Goal: Task Accomplishment & Management: Complete application form

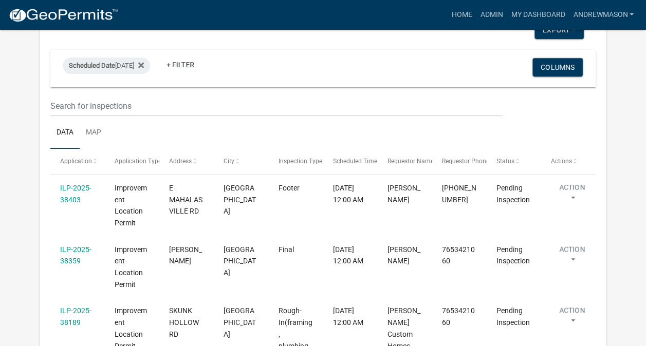
scroll to position [134, 0]
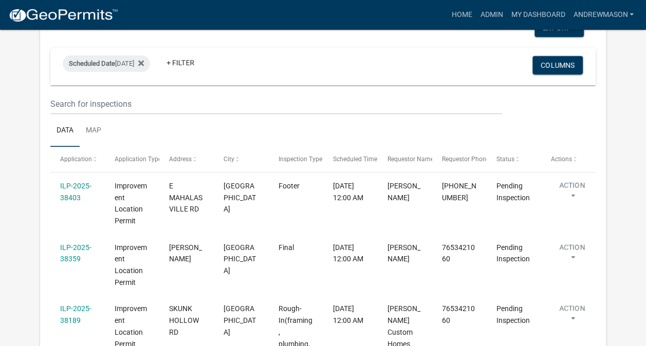
select select "3: 100"
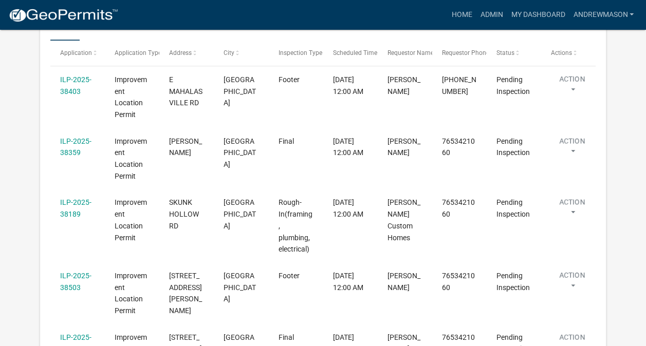
scroll to position [223, 0]
click at [74, 140] on link "ILP-2025-38359" at bounding box center [75, 146] width 31 height 20
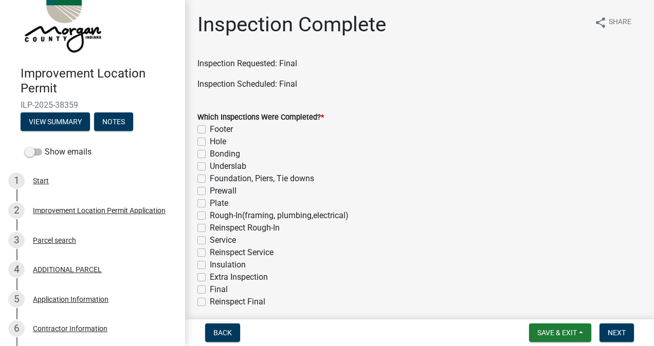
scroll to position [34, 0]
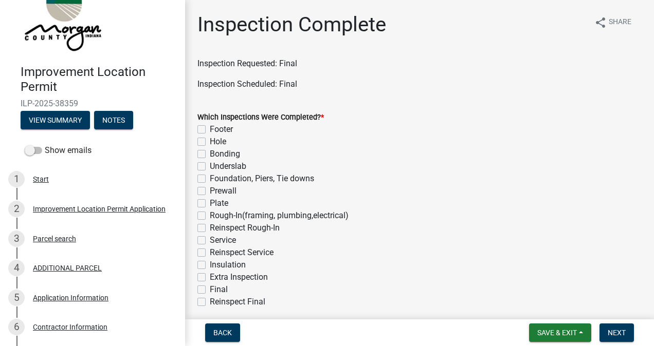
click at [210, 290] on label "Final" at bounding box center [219, 290] width 18 height 12
click at [210, 290] on input "Final" at bounding box center [213, 287] width 7 height 7
checkbox input "true"
checkbox input "false"
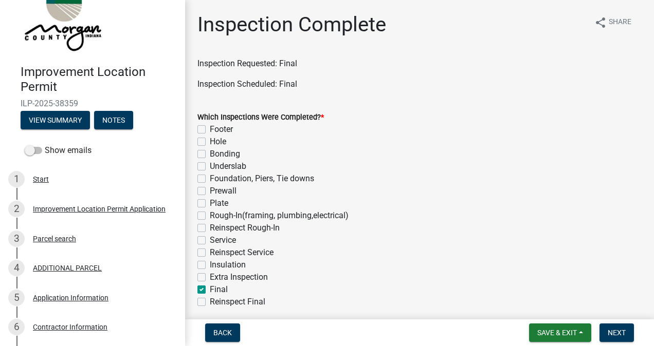
checkbox input "false"
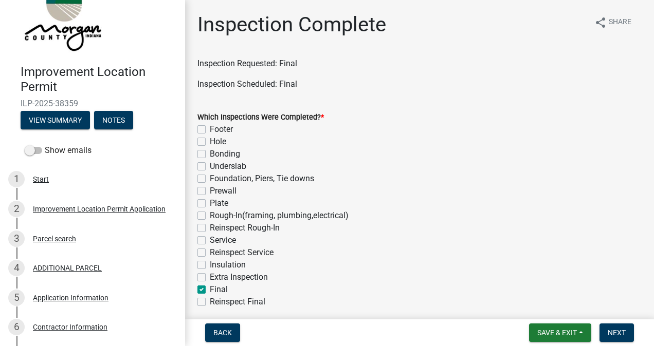
checkbox input "false"
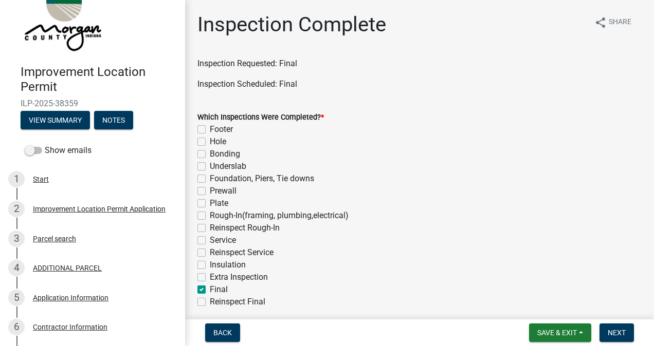
checkbox input "false"
checkbox input "true"
checkbox input "false"
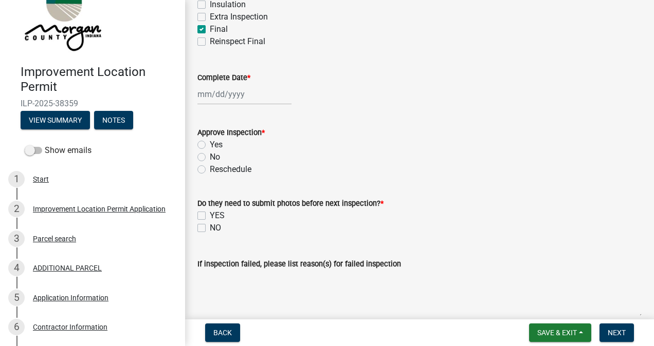
scroll to position [262, 0]
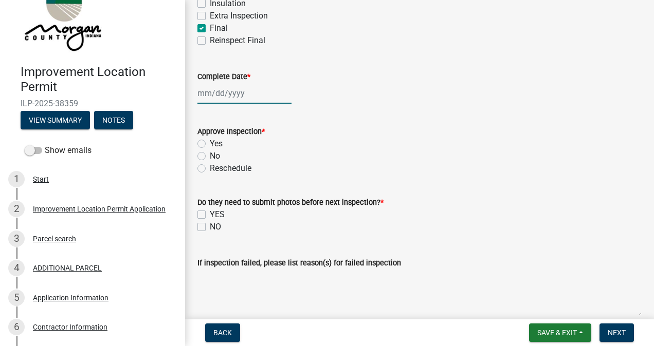
click at [230, 89] on div at bounding box center [244, 93] width 94 height 21
select select "9"
select select "2025"
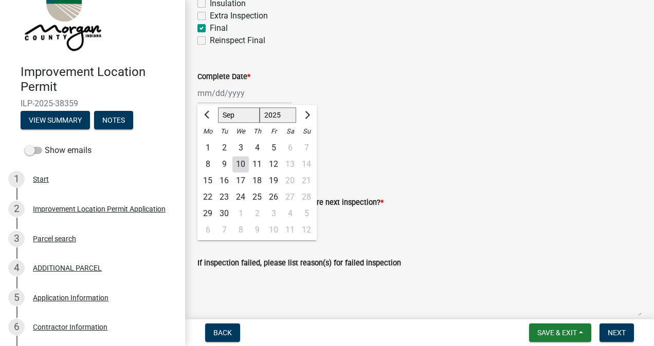
click at [244, 166] on div "10" at bounding box center [240, 164] width 16 height 16
type input "[DATE]"
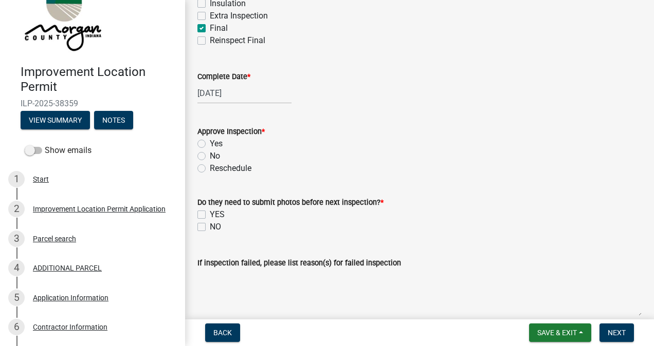
click at [210, 147] on label "Yes" at bounding box center [216, 144] width 13 height 12
click at [210, 144] on input "Yes" at bounding box center [213, 141] width 7 height 7
radio input "true"
click at [210, 227] on label "NO" at bounding box center [215, 227] width 11 height 12
click at [210, 227] on input "NO" at bounding box center [213, 224] width 7 height 7
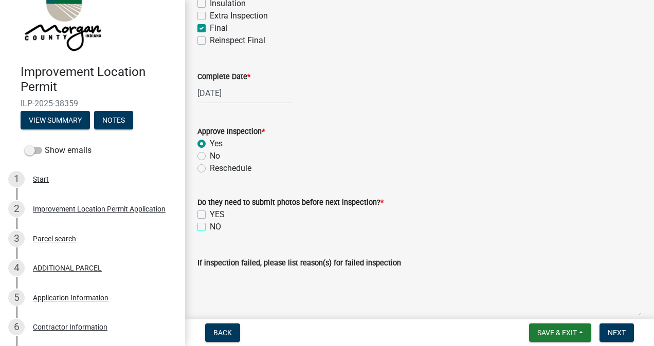
checkbox input "true"
checkbox input "false"
checkbox input "true"
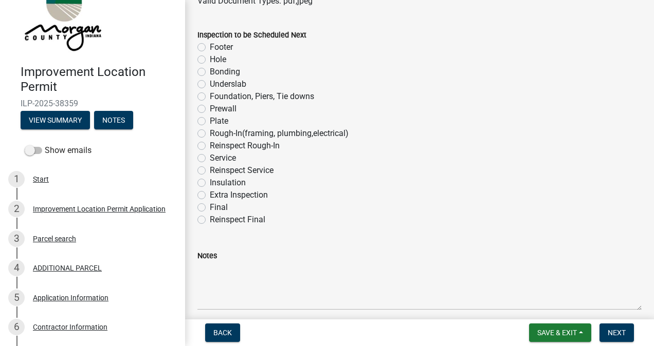
scroll to position [690, 0]
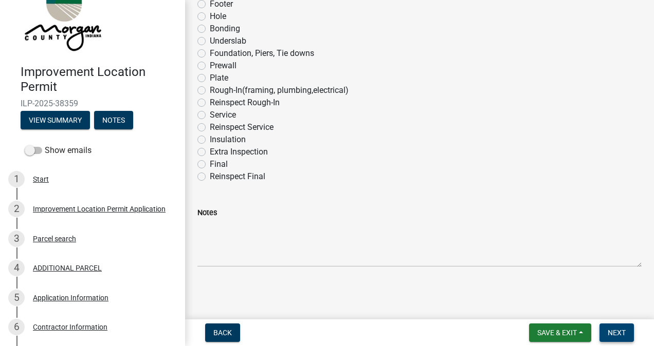
click at [612, 331] on span "Next" at bounding box center [616, 333] width 18 height 8
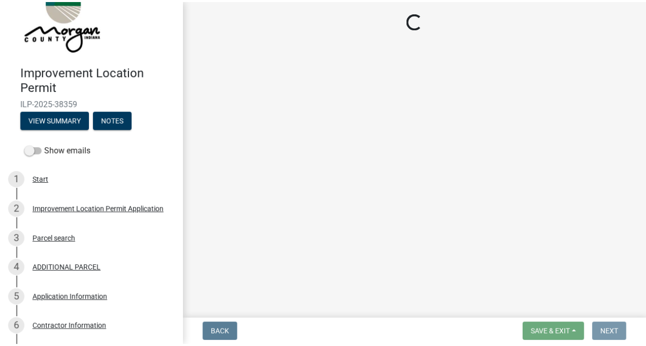
scroll to position [0, 0]
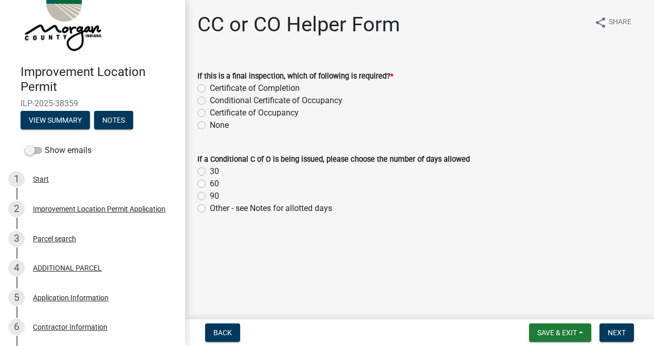
click at [210, 113] on label "Certificate of Occupancy" at bounding box center [254, 113] width 89 height 12
click at [210, 113] on input "Certificate of Occupancy" at bounding box center [213, 110] width 7 height 7
radio input "true"
click at [605, 329] on button "Next" at bounding box center [616, 333] width 34 height 19
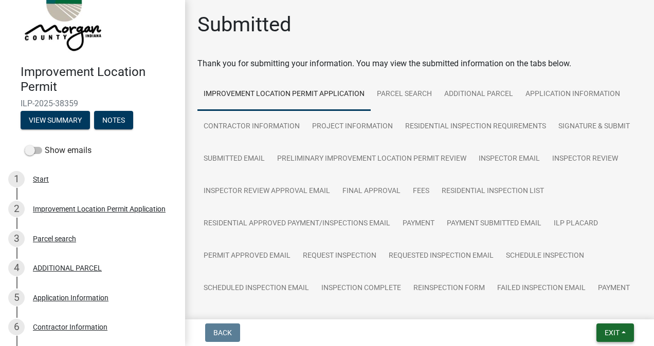
click at [601, 328] on button "Exit" at bounding box center [615, 333] width 38 height 19
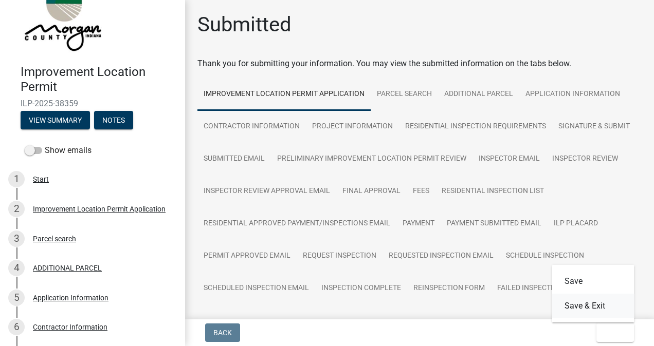
click at [599, 310] on button "Save & Exit" at bounding box center [593, 306] width 82 height 25
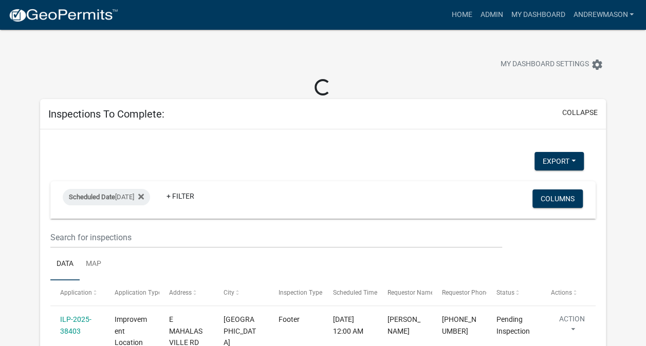
select select "3: 100"
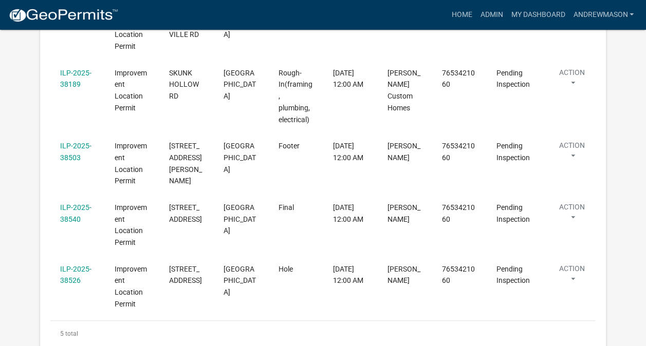
scroll to position [291, 0]
click at [76, 203] on link "ILP-2025-38540" at bounding box center [75, 213] width 31 height 20
